Goal: Information Seeking & Learning: Learn about a topic

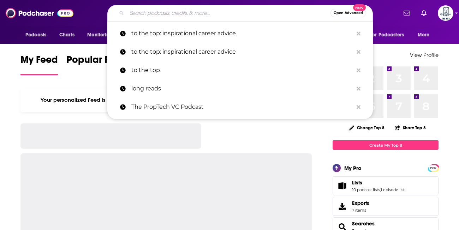
click at [156, 17] on input "Search podcasts, credits, & more..." at bounding box center [229, 12] width 204 height 11
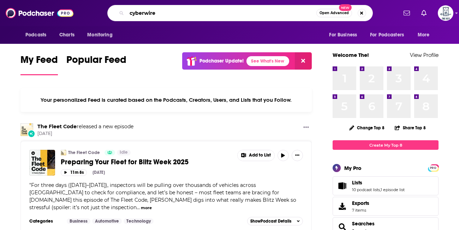
type input "cyberwire"
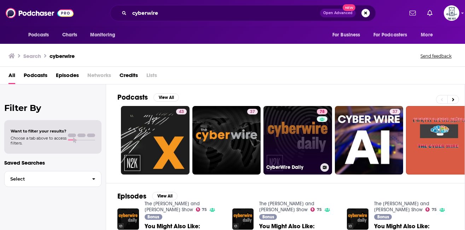
click at [292, 163] on link "78 CyberWire Daily" at bounding box center [297, 140] width 69 height 69
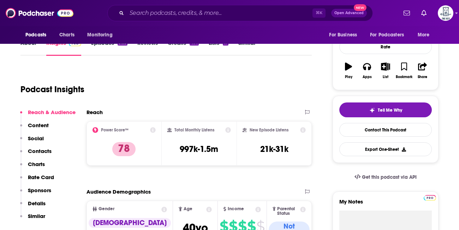
scroll to position [100, 0]
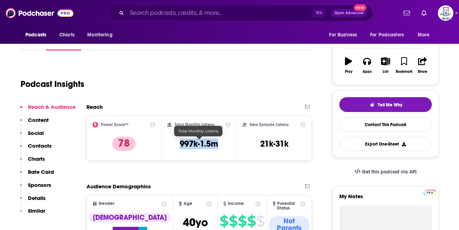
drag, startPoint x: 182, startPoint y: 146, endPoint x: 217, endPoint y: 145, distance: 35.3
click at [217, 145] on h3 "997k-1.5m" at bounding box center [199, 144] width 39 height 11
copy h3 "997k-1.5m"
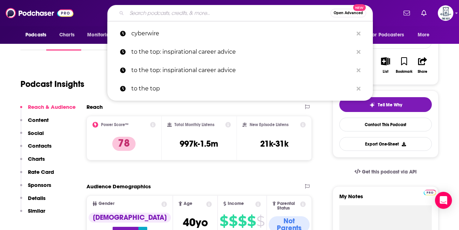
click at [180, 10] on input "Search podcasts, credits, & more..." at bounding box center [229, 12] width 204 height 11
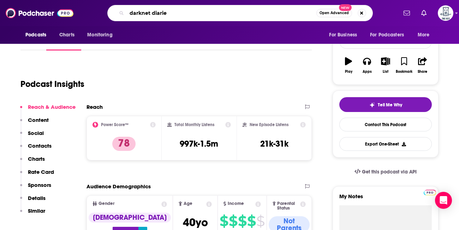
type input "darknet diaries"
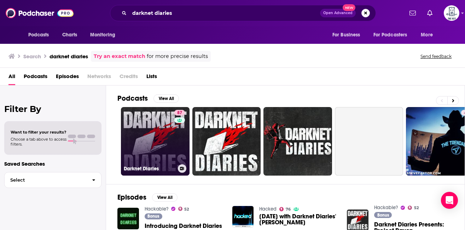
click at [154, 137] on link "87 Darknet Diaries" at bounding box center [155, 141] width 69 height 69
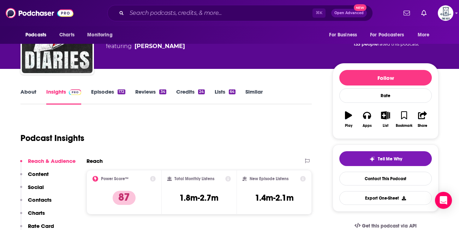
scroll to position [55, 0]
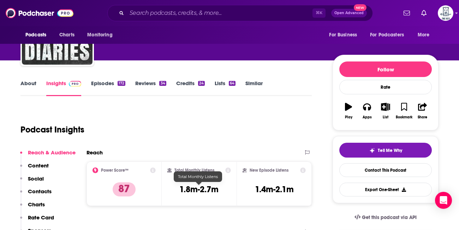
click at [194, 188] on h3 "1.8m-2.7m" at bounding box center [198, 189] width 39 height 11
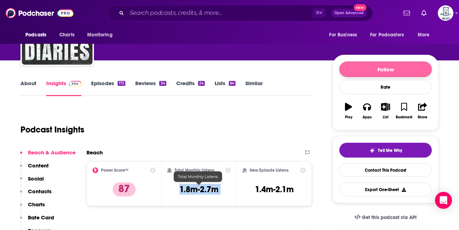
copy div "1.8m-2.7m"
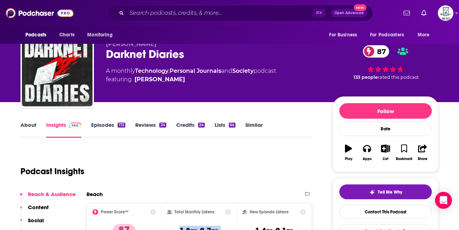
scroll to position [13, 0]
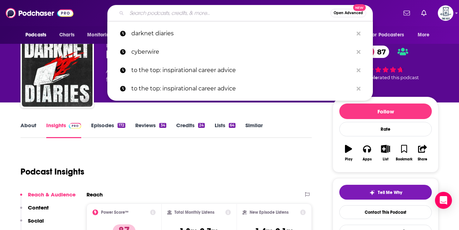
click at [181, 11] on input "Search podcasts, credits, & more..." at bounding box center [229, 12] width 204 height 11
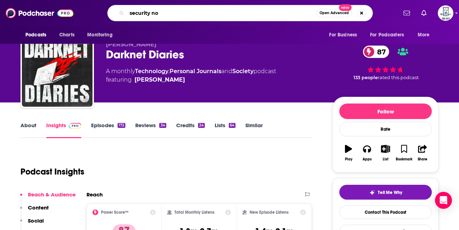
type input "security now"
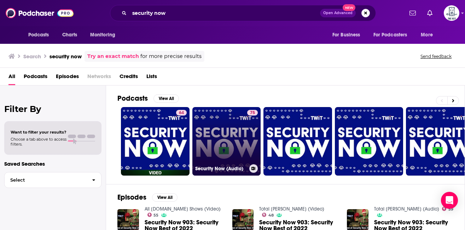
click at [213, 137] on link "75 Security Now (Audio)" at bounding box center [226, 141] width 69 height 69
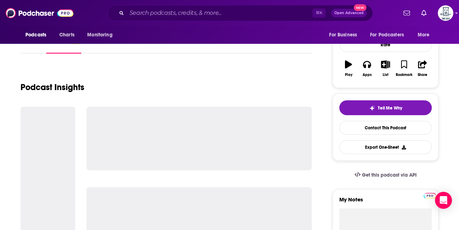
scroll to position [104, 0]
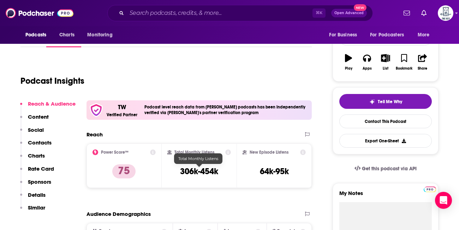
click at [198, 172] on h3 "306k-454k" at bounding box center [199, 171] width 38 height 11
click at [205, 173] on h3 "306k-454k" at bounding box center [199, 171] width 38 height 11
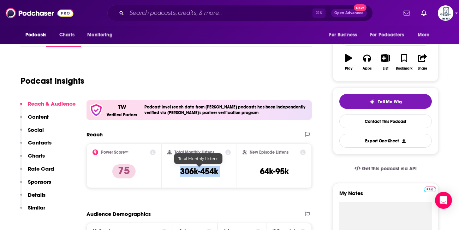
copy div "306k-454k"
